Goal: Information Seeking & Learning: Check status

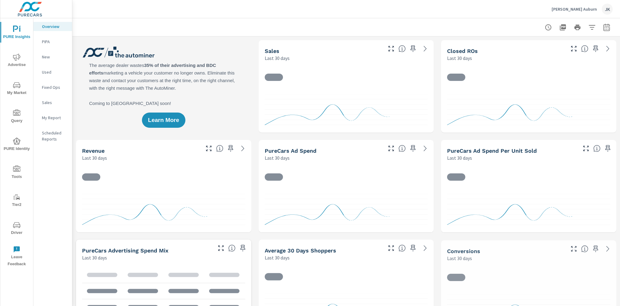
click at [618, 5] on div "[PERSON_NAME] Auburn JK" at bounding box center [346, 9] width 548 height 18
click at [609, 6] on div "JK" at bounding box center [607, 9] width 11 height 11
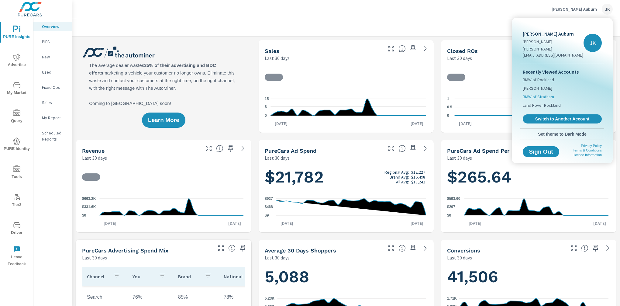
click at [542, 94] on span "BMW of Stratham" at bounding box center [538, 97] width 31 height 6
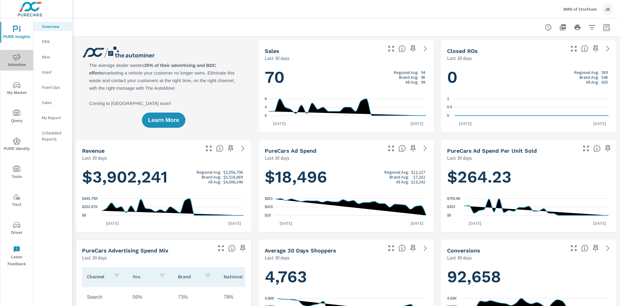
click at [16, 62] on span "Advertise" at bounding box center [16, 61] width 29 height 15
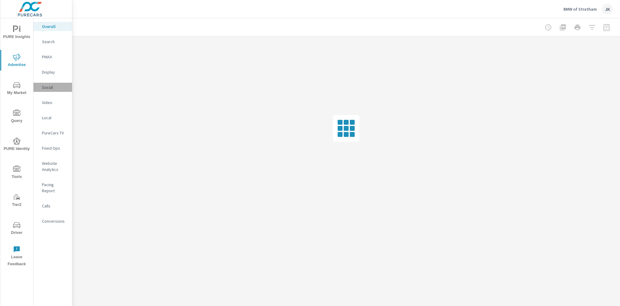
click at [47, 89] on p "Social" at bounding box center [54, 87] width 25 height 6
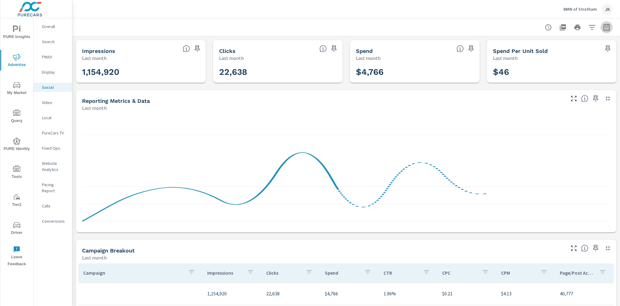
click at [603, 28] on icon "button" at bounding box center [606, 27] width 7 height 7
click at [562, 57] on select "Custom [DATE] Last week Last 7 days Last 14 days Last 30 days Last 45 days Last…" at bounding box center [553, 53] width 61 height 12
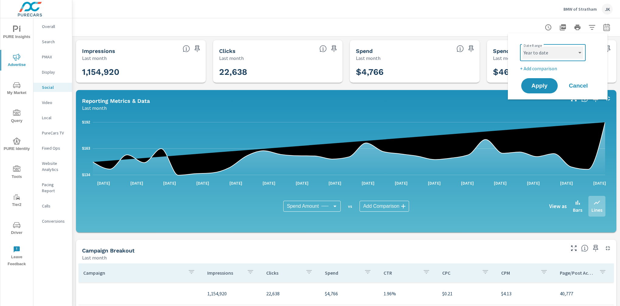
click at [523, 47] on select "Custom [DATE] Last week Last 7 days Last 14 days Last 30 days Last 45 days Last…" at bounding box center [553, 53] width 61 height 12
select select "Year to date"
click at [540, 85] on span "Apply" at bounding box center [539, 86] width 25 height 6
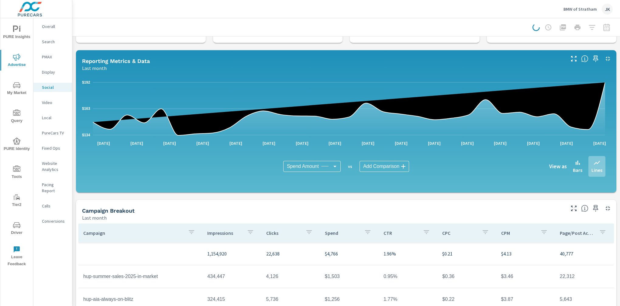
scroll to position [43, 0]
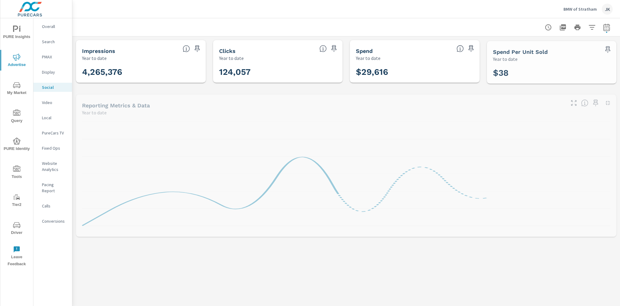
drag, startPoint x: 618, startPoint y: 26, endPoint x: 615, endPoint y: 61, distance: 35.1
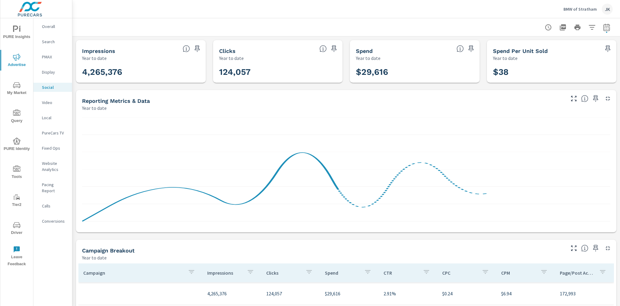
scroll to position [129, 0]
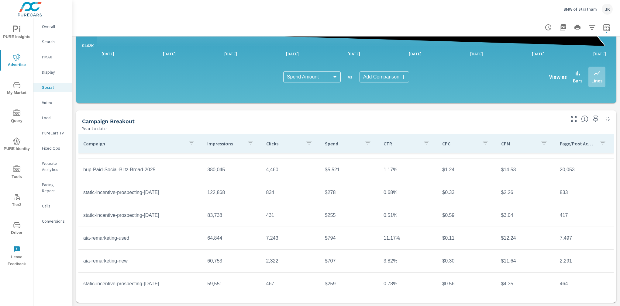
scroll to position [34, 0]
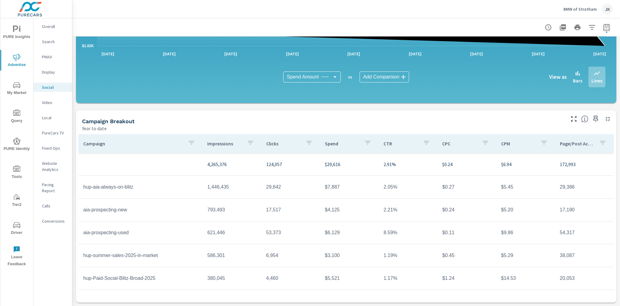
scroll to position [129, 0]
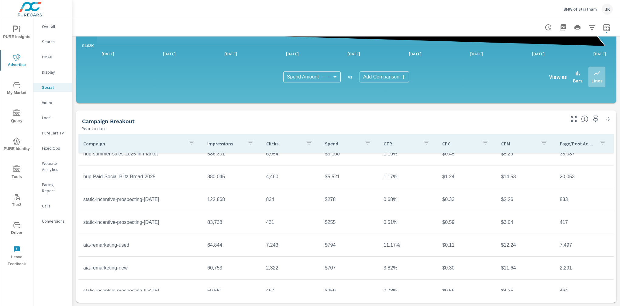
scroll to position [250, 0]
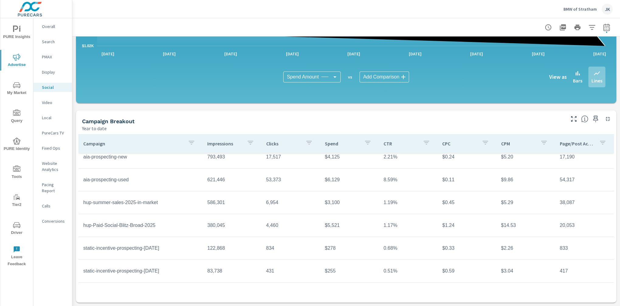
scroll to position [32, 0]
